Goal: Task Accomplishment & Management: Use online tool/utility

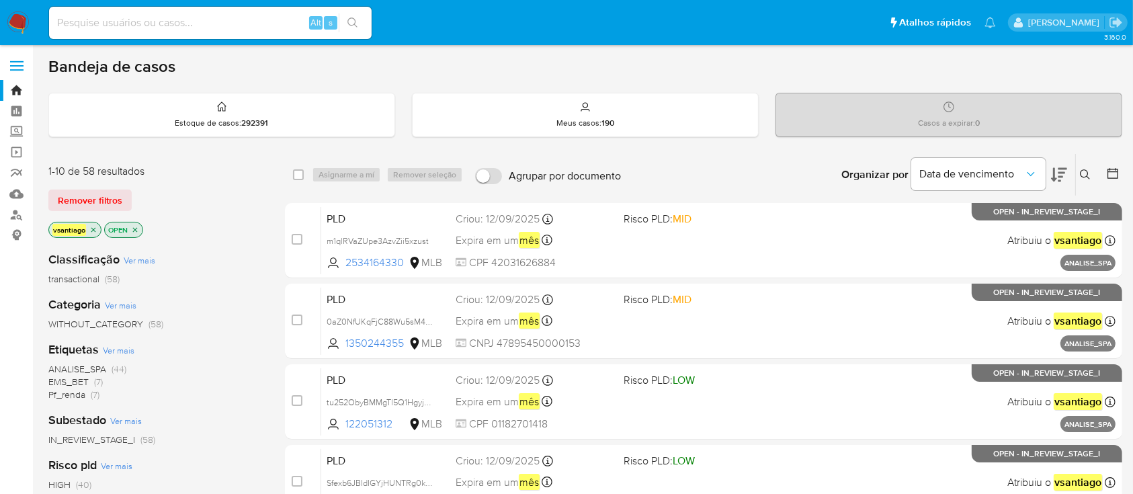
click at [202, 183] on div "1-10 de 58 resultados Remover filtros vsantiago OPEN" at bounding box center [155, 202] width 215 height 77
click at [194, 196] on div "Remover filtros" at bounding box center [155, 201] width 215 height 22
click at [194, 222] on div "vsantiago OPEN" at bounding box center [155, 231] width 215 height 19
click at [208, 218] on div "1-10 de 58 resultados Remover filtros vsantiago OPEN" at bounding box center [155, 202] width 215 height 77
